Goal: Navigation & Orientation: Find specific page/section

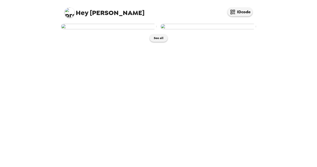
drag, startPoint x: 134, startPoint y: 125, endPoint x: 129, endPoint y: 131, distance: 8.9
click at [129, 29] on img at bounding box center [109, 27] width 96 height 6
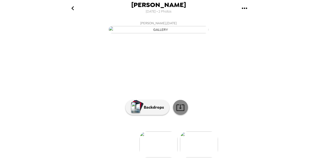
click at [181, 112] on icon at bounding box center [180, 107] width 9 height 9
click at [303, 92] on div "[PERSON_NAME] [DATE] • 2 Photos [PERSON_NAME] , [DATE] [PERSON_NAME] , [DATE] 0…" at bounding box center [158, 83] width 317 height 167
click at [182, 112] on icon at bounding box center [180, 107] width 9 height 9
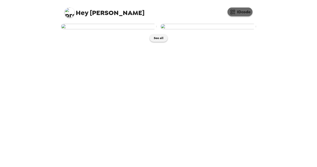
click at [241, 11] on button "IDcode" at bounding box center [240, 12] width 25 height 9
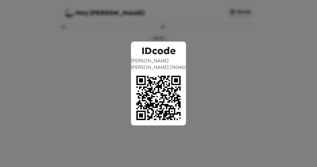
click at [278, 54] on div "IDcode Alicia Sackie ( 74046 )" at bounding box center [158, 83] width 317 height 167
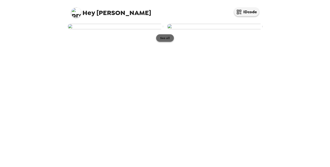
click at [159, 42] on button "See all" at bounding box center [165, 38] width 18 height 8
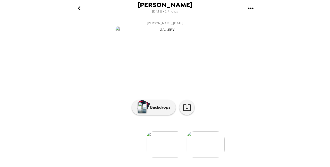
scroll to position [50, 0]
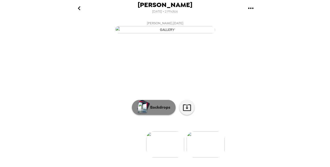
click at [159, 110] on p "Backdrops" at bounding box center [159, 107] width 23 height 6
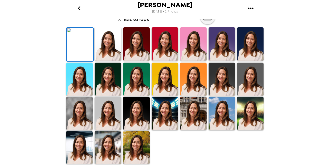
scroll to position [125, 0]
click at [103, 152] on img at bounding box center [108, 147] width 27 height 33
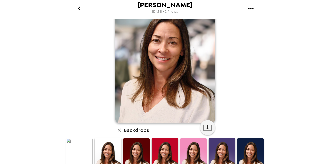
scroll to position [50, 0]
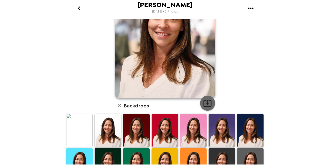
click at [205, 104] on icon "button" at bounding box center [208, 103] width 8 height 7
click at [248, 130] on img at bounding box center [250, 130] width 27 height 33
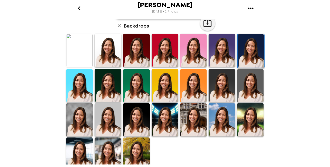
scroll to position [134, 0]
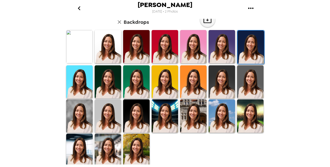
click at [241, 115] on img at bounding box center [250, 115] width 27 height 33
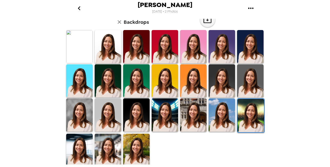
click at [131, 147] on img at bounding box center [136, 150] width 27 height 33
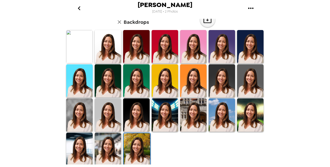
click at [79, 141] on img at bounding box center [79, 149] width 27 height 33
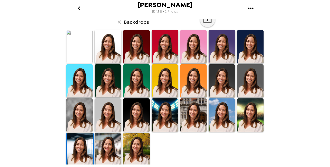
click at [110, 148] on img at bounding box center [108, 149] width 27 height 33
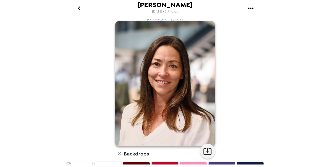
scroll to position [0, 0]
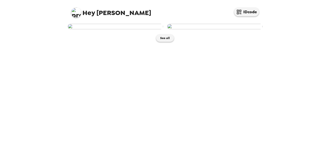
click at [216, 29] on img at bounding box center [215, 27] width 96 height 6
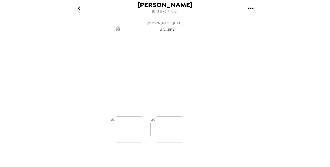
scroll to position [0, 40]
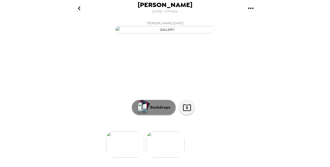
click at [165, 115] on button "Backdrops" at bounding box center [154, 107] width 44 height 15
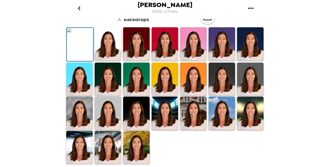
scroll to position [134, 0]
click at [112, 56] on img at bounding box center [108, 43] width 27 height 33
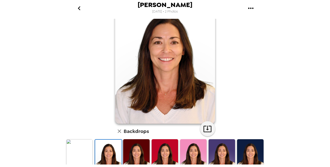
scroll to position [33, 0]
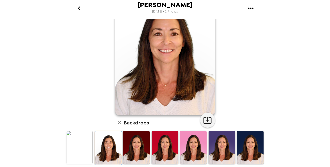
click at [246, 139] on img at bounding box center [250, 147] width 27 height 33
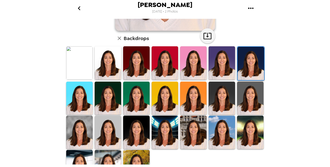
scroll to position [134, 0]
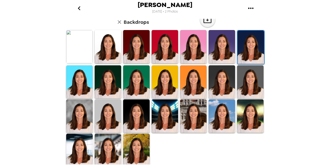
click at [113, 146] on img at bounding box center [108, 150] width 27 height 33
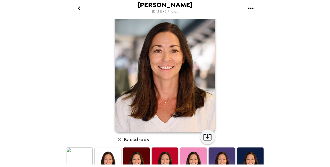
scroll to position [0, 0]
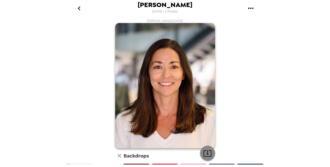
click at [209, 157] on icon "button" at bounding box center [207, 153] width 9 height 9
